Goal: Information Seeking & Learning: Check status

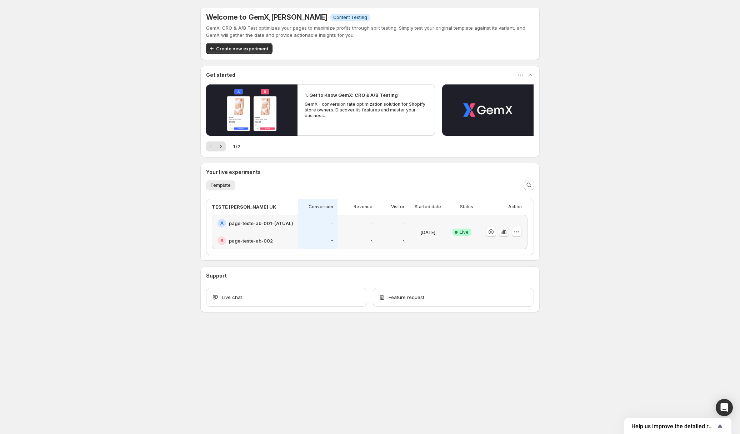
click at [506, 231] on icon "button" at bounding box center [504, 231] width 7 height 7
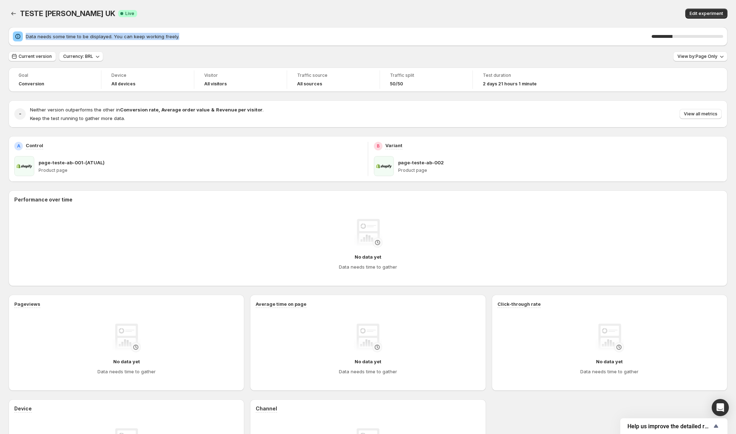
drag, startPoint x: 177, startPoint y: 35, endPoint x: 20, endPoint y: 39, distance: 156.6
click at [20, 39] on div "Data needs some time to be displayed. You can keep working freely. 29 %" at bounding box center [368, 36] width 711 height 10
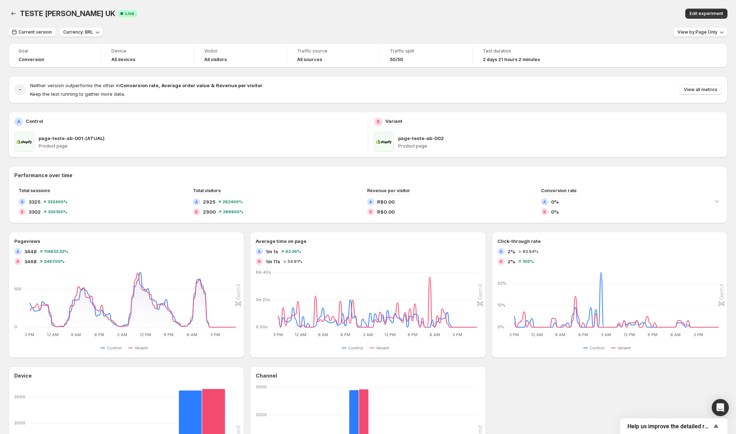
click at [16, 40] on div at bounding box center [16, 40] width 0 height 0
click at [188, 26] on div "TESTE [PERSON_NAME] UK. This page is ready TESTE [PERSON_NAME] UK Success Compl…" at bounding box center [368, 13] width 719 height 27
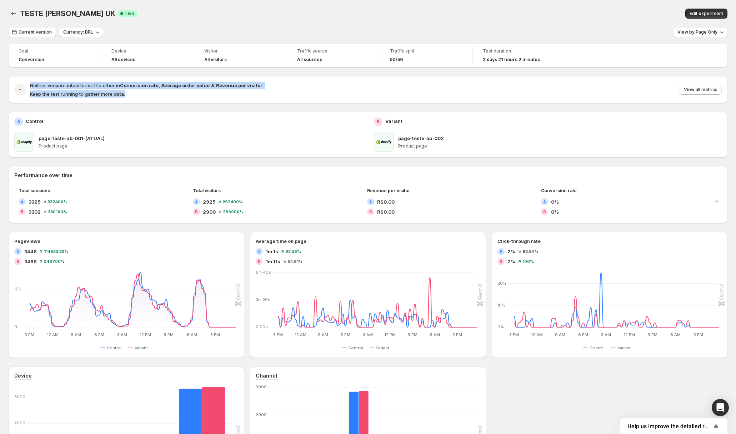
drag, startPoint x: 130, startPoint y: 96, endPoint x: 29, endPoint y: 87, distance: 101.9
click at [29, 87] on div "- Neither version outperforms the other in Conversion rate , Average order valu…" at bounding box center [368, 90] width 708 height 16
click at [24, 73] on div at bounding box center [24, 73] width 0 height 0
click at [48, 80] on div "- Neither version outperforms the other in Conversion rate , Average order valu…" at bounding box center [368, 89] width 719 height 27
click at [420, 75] on div "Goal Conversion Device All devices Visitor All visitors Traffic source All sour…" at bounding box center [368, 274] width 719 height 463
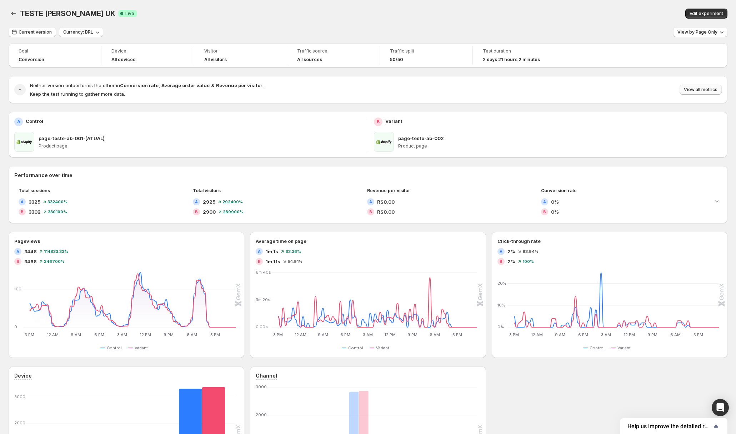
click at [715, 88] on span "View all metrics" at bounding box center [701, 90] width 34 height 6
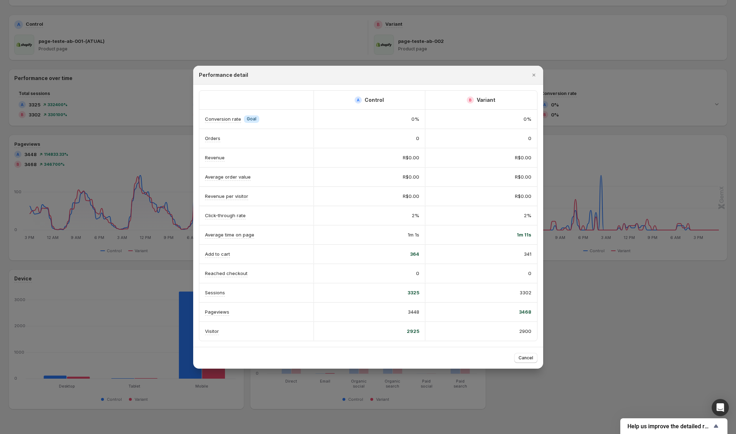
scroll to position [111, 0]
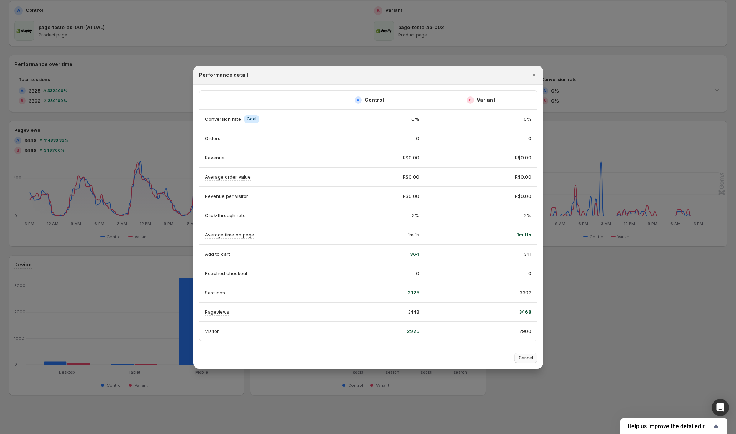
click at [533, 359] on span "Cancel" at bounding box center [526, 358] width 15 height 6
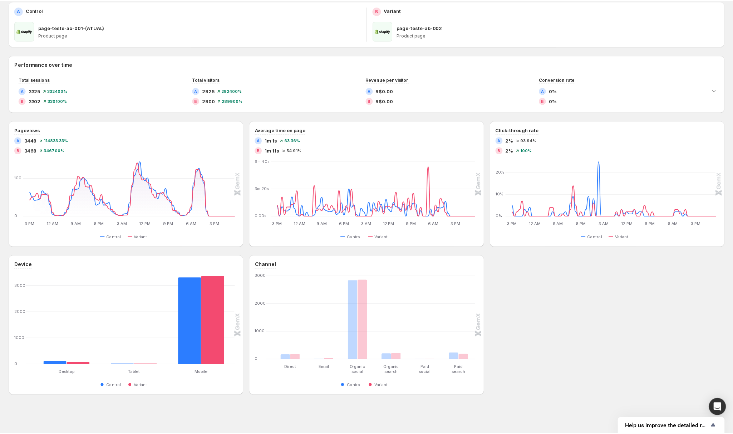
scroll to position [0, 0]
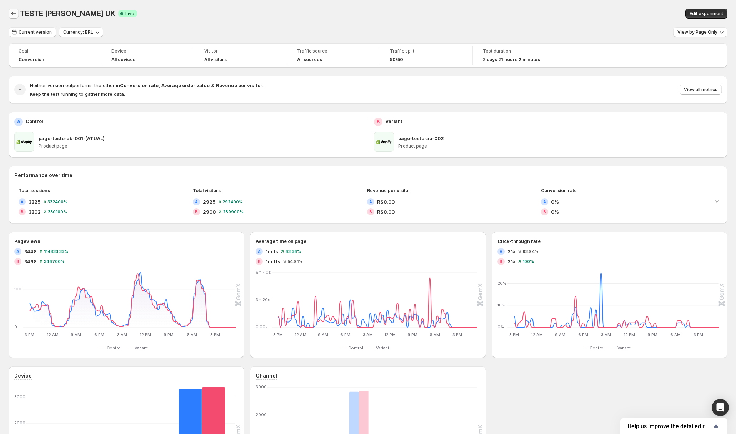
click at [17, 15] on icon "Back" at bounding box center [13, 13] width 7 height 7
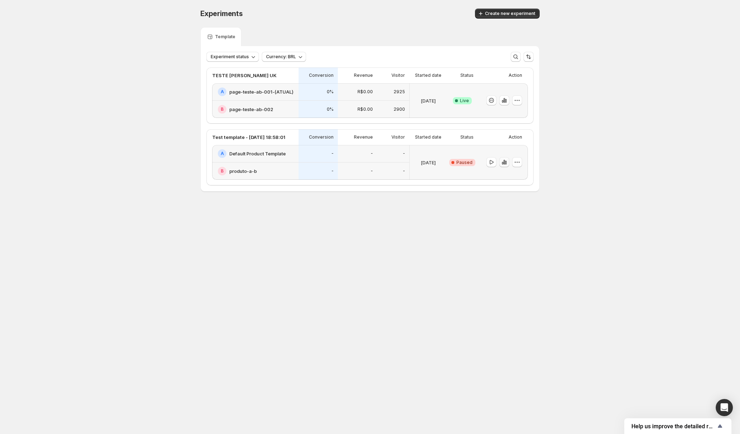
click at [503, 160] on icon "button" at bounding box center [504, 162] width 7 height 7
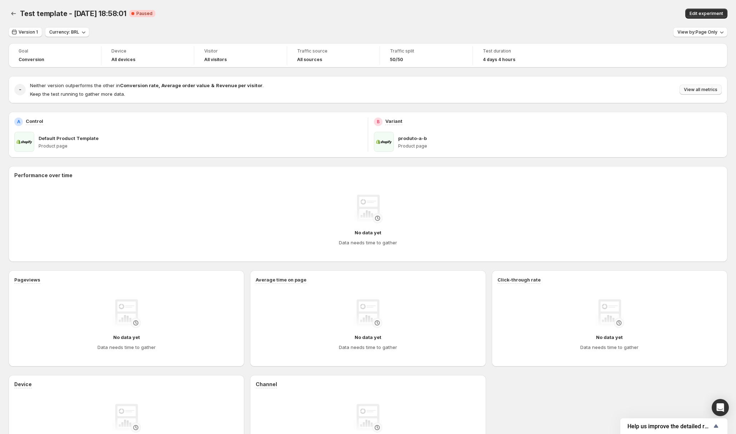
click at [706, 88] on span "View all metrics" at bounding box center [701, 90] width 34 height 6
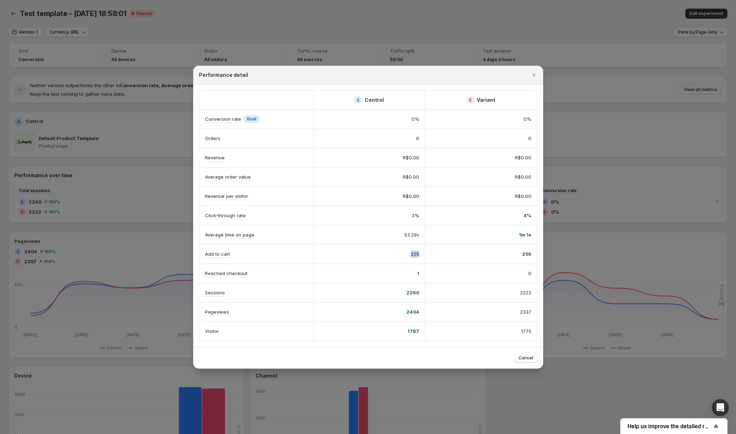
drag, startPoint x: 407, startPoint y: 253, endPoint x: 418, endPoint y: 255, distance: 11.5
click at [418, 255] on div "225" at bounding box center [370, 253] width 100 height 7
drag, startPoint x: 498, startPoint y: 257, endPoint x: 533, endPoint y: 256, distance: 34.3
click at [503, 258] on div "256" at bounding box center [482, 254] width 112 height 19
click at [524, 360] on span "Cancel" at bounding box center [526, 358] width 15 height 6
